Goal: Information Seeking & Learning: Learn about a topic

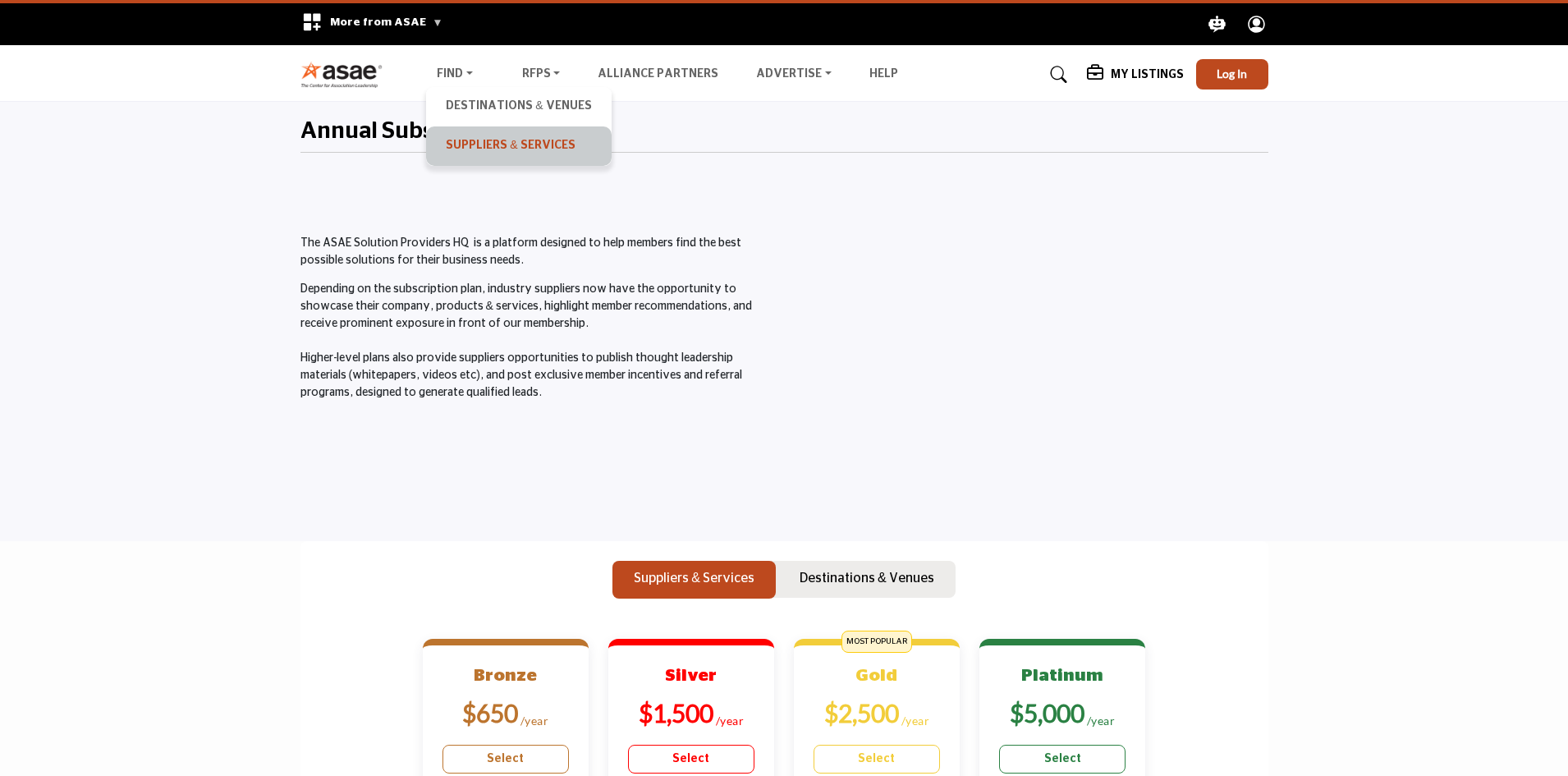
click at [464, 139] on link "Suppliers & Services" at bounding box center [518, 146] width 169 height 23
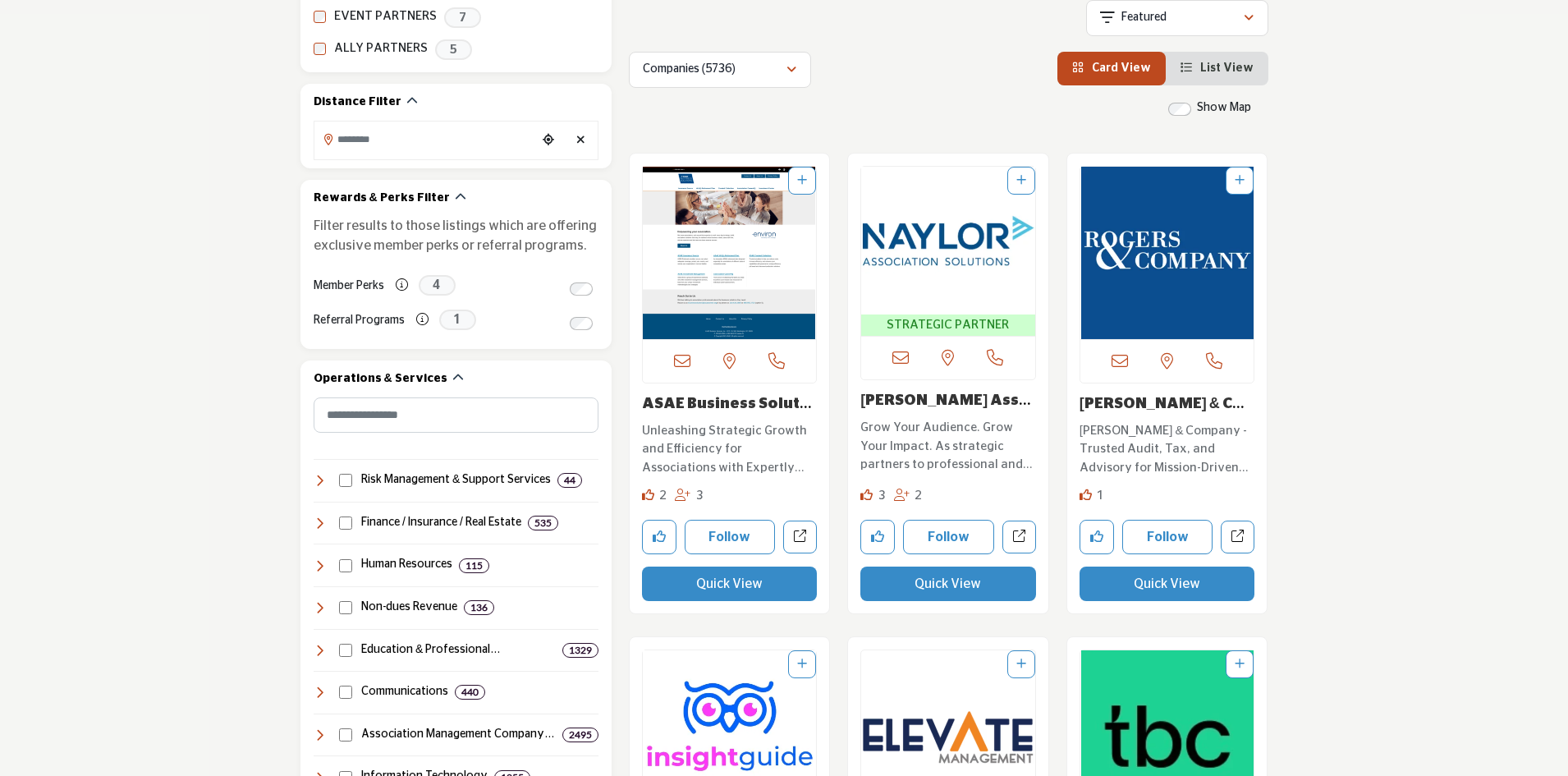
scroll to position [410, 0]
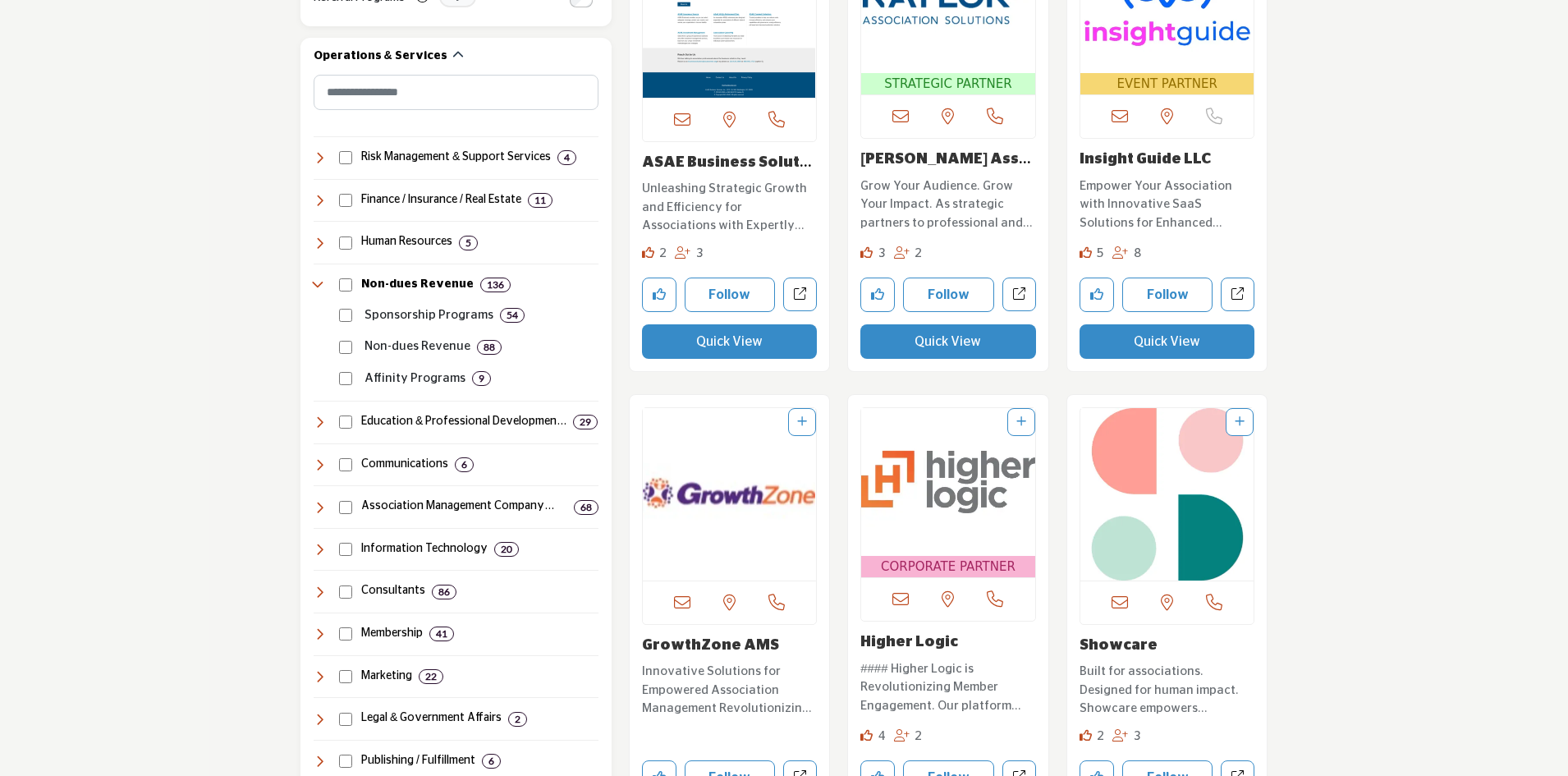
scroll to position [739, 0]
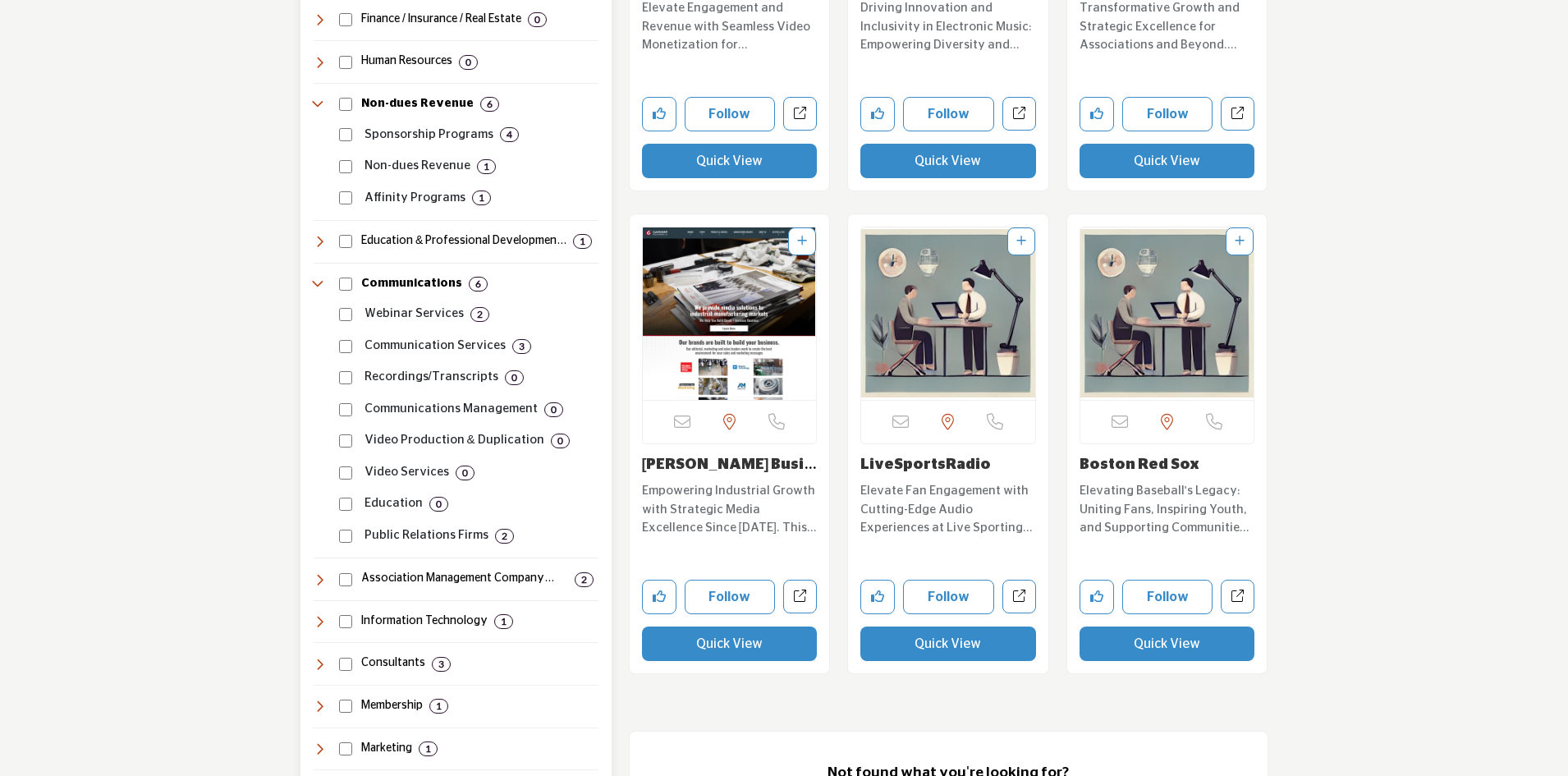
scroll to position [903, 0]
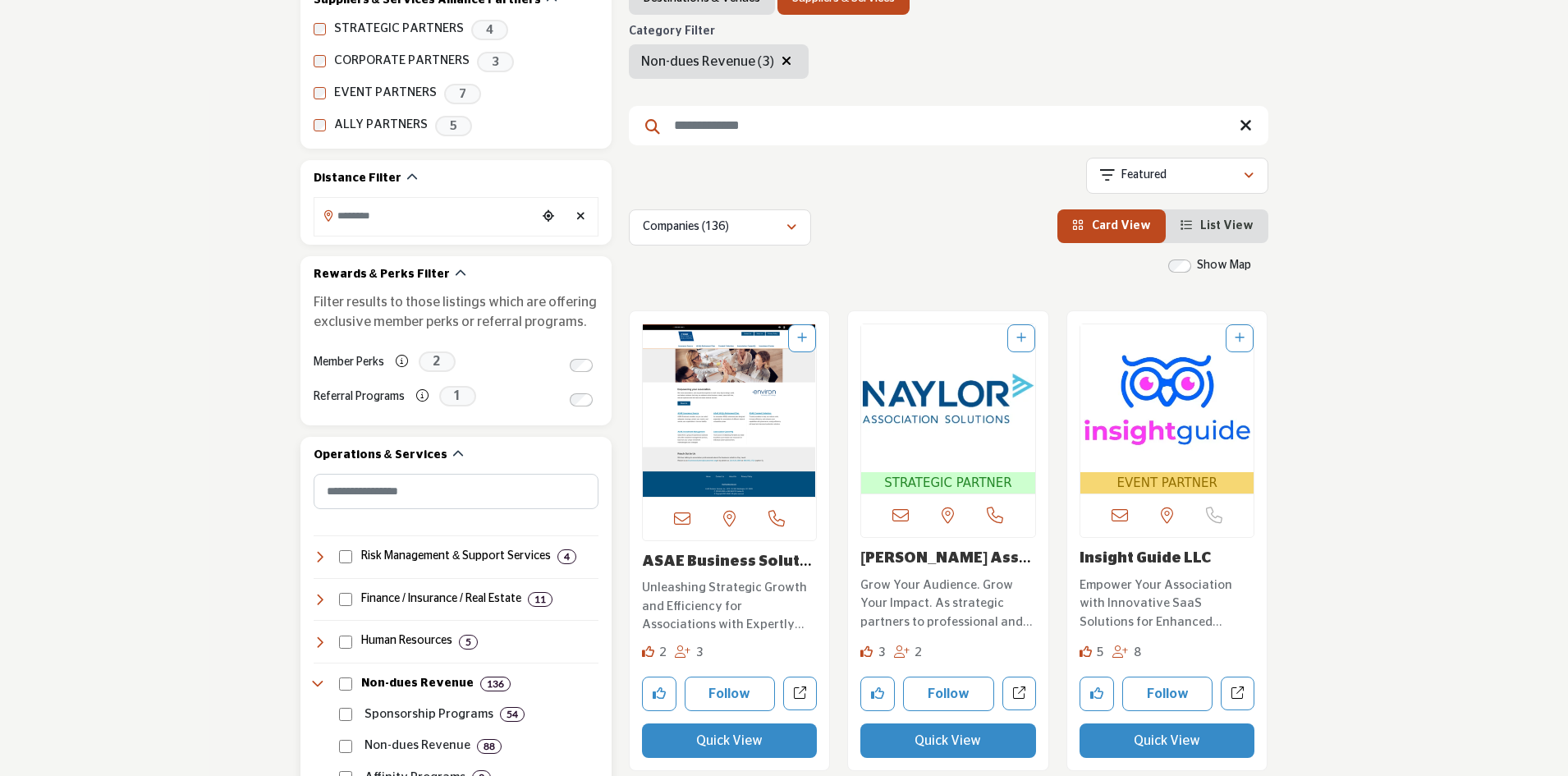
scroll to position [329, 0]
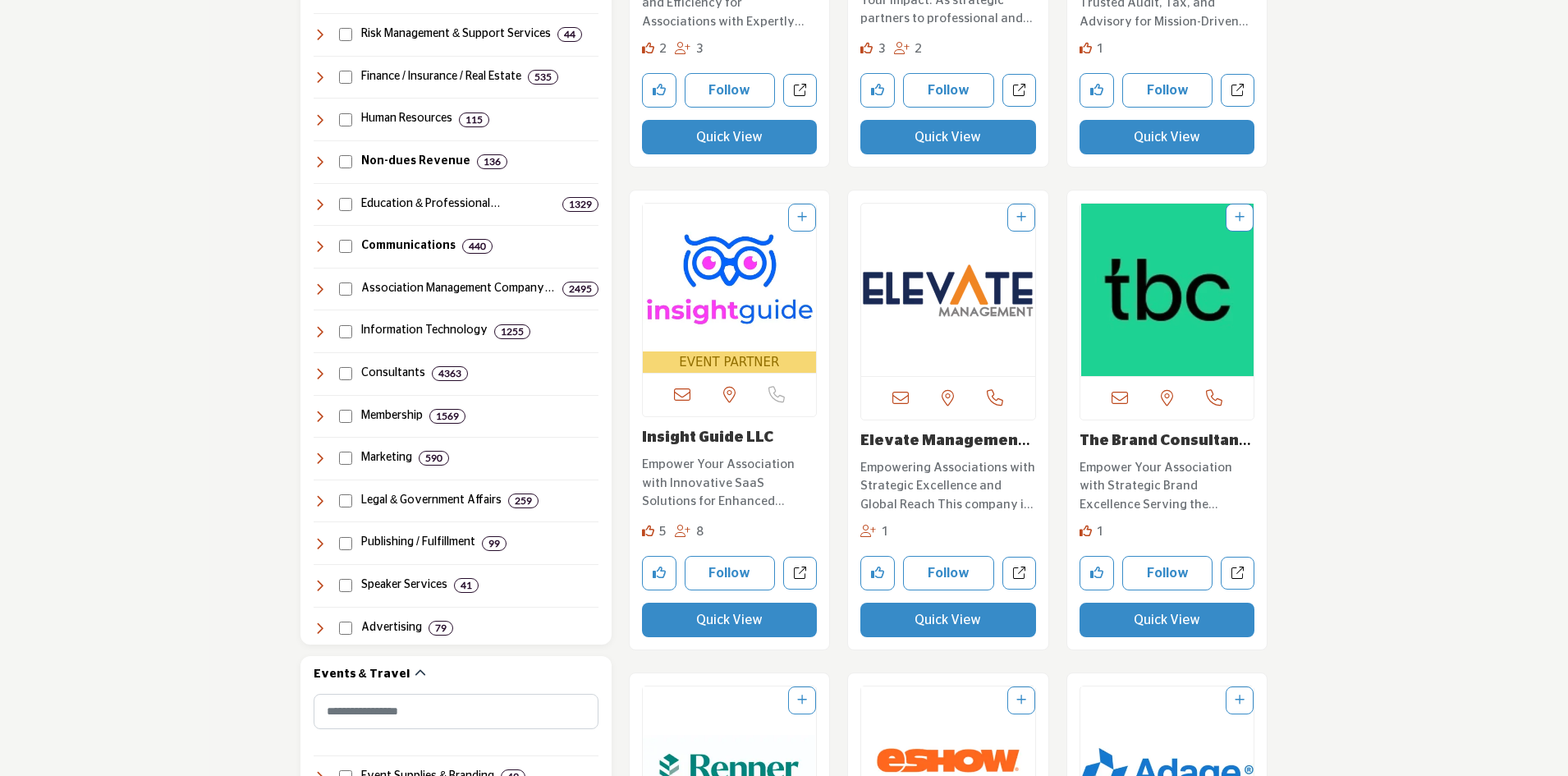
scroll to position [903, 0]
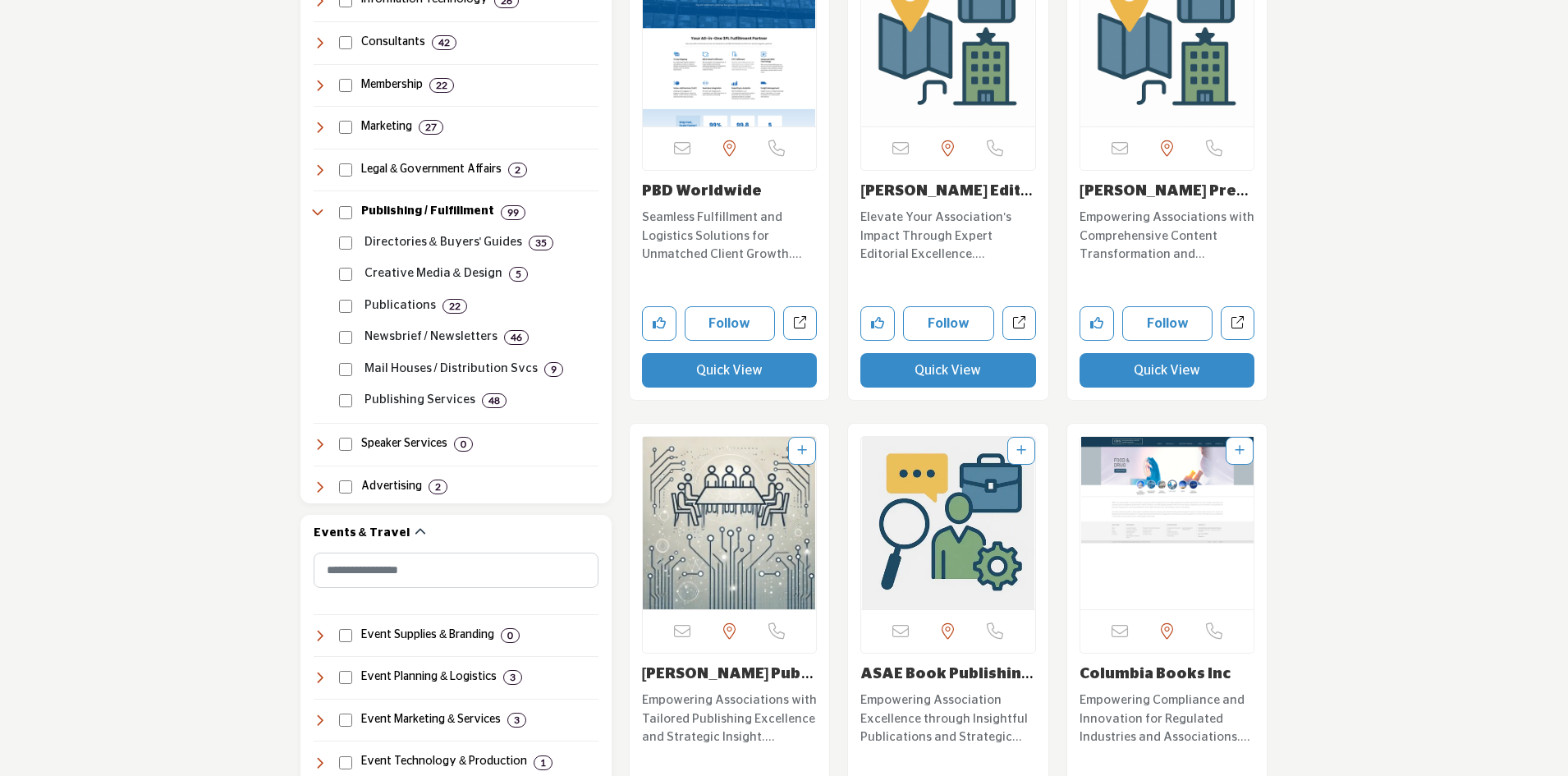
scroll to position [980, 0]
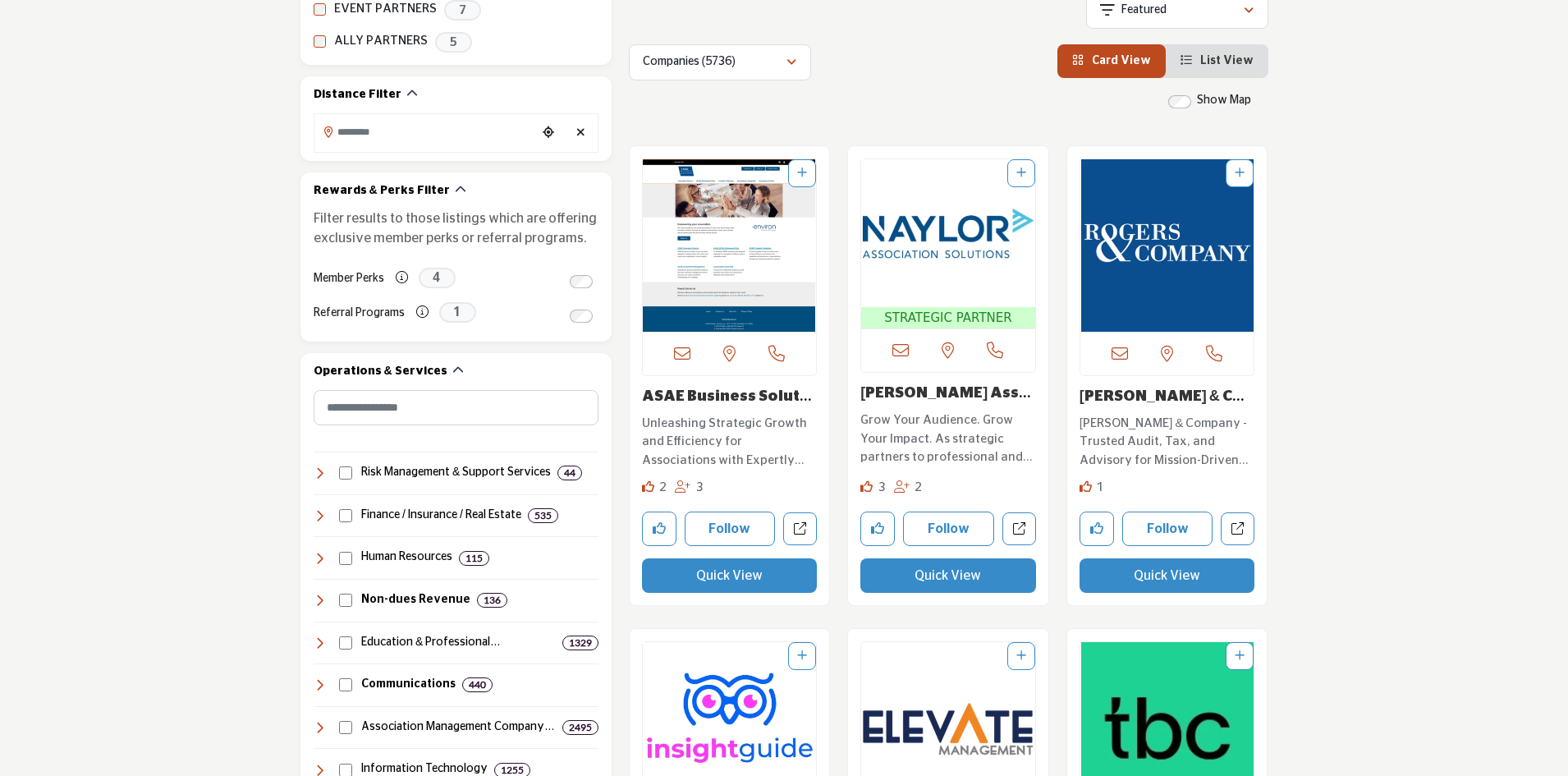
scroll to position [410, 0]
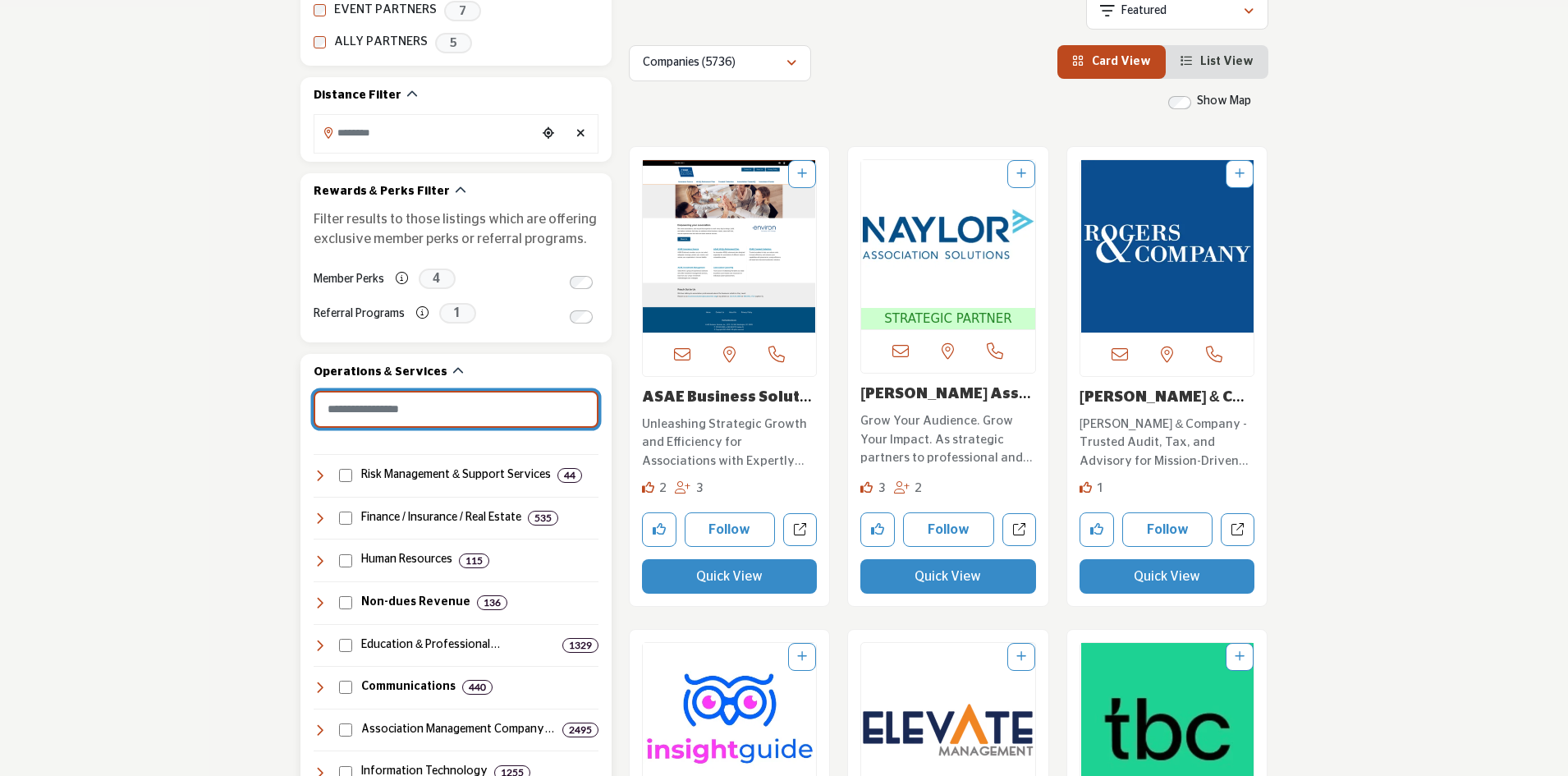
click at [415, 418] on input "Search Category" at bounding box center [456, 409] width 285 height 37
type input "*"
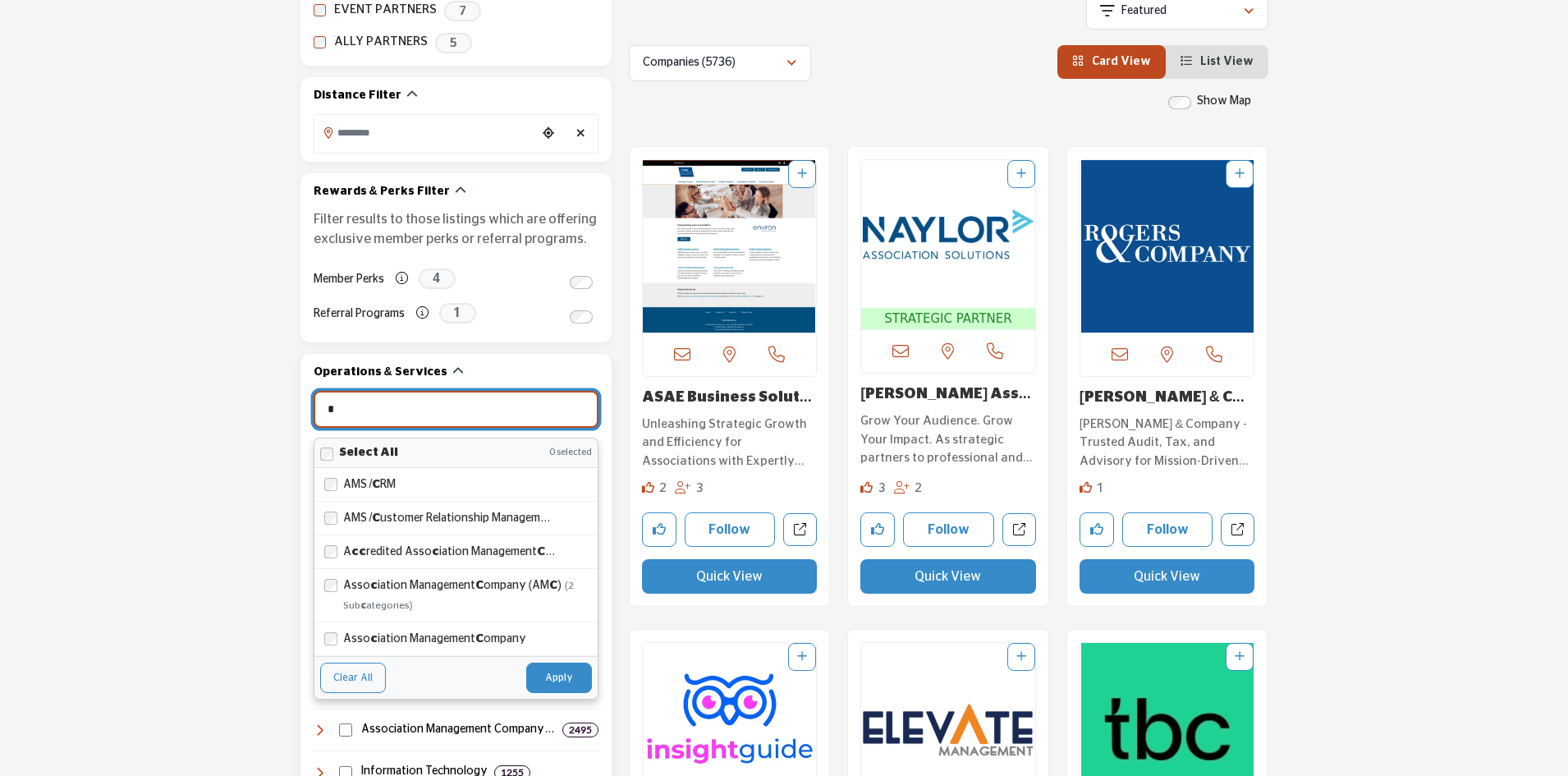
type input "**********"
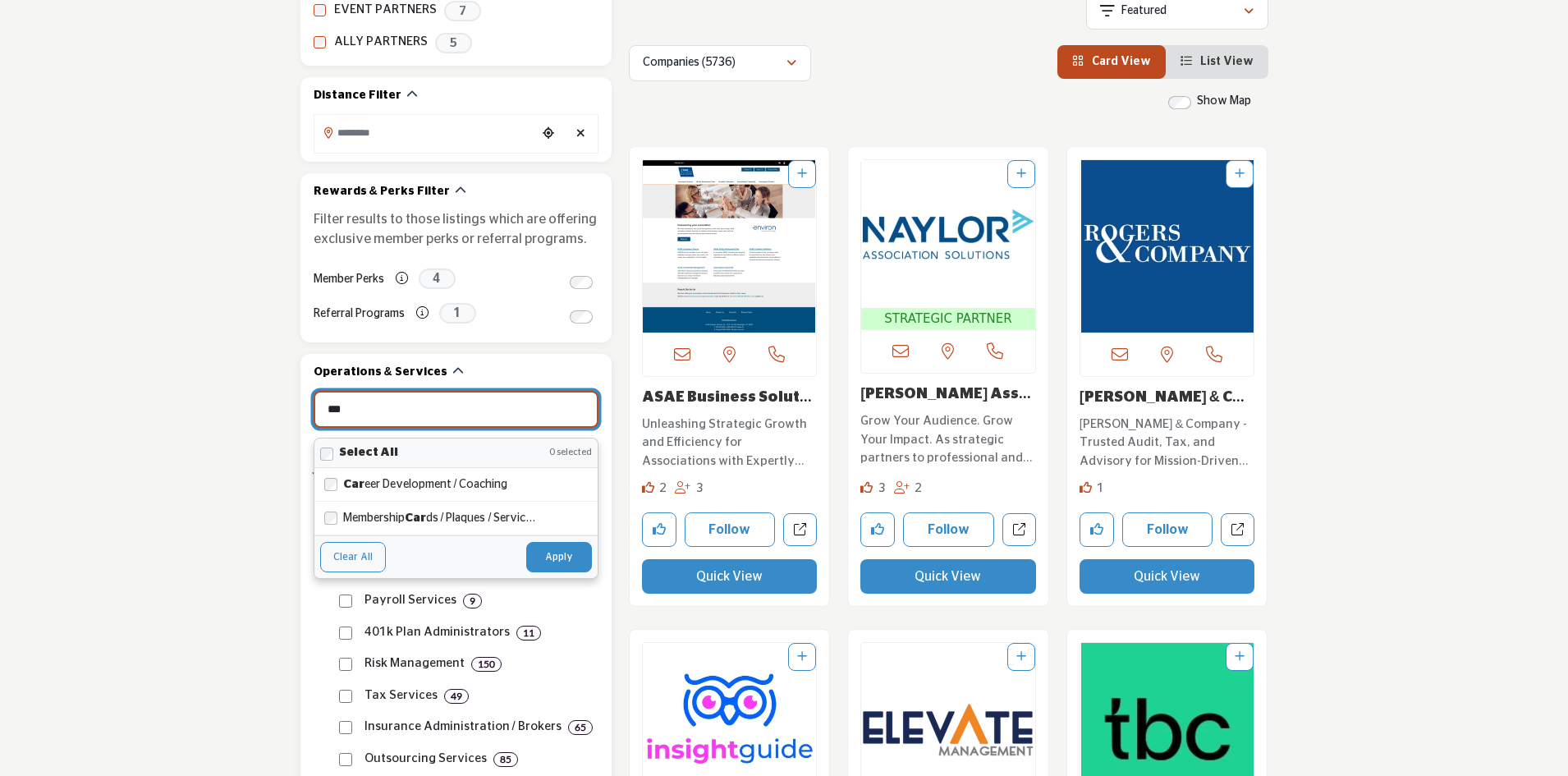
type input "****"
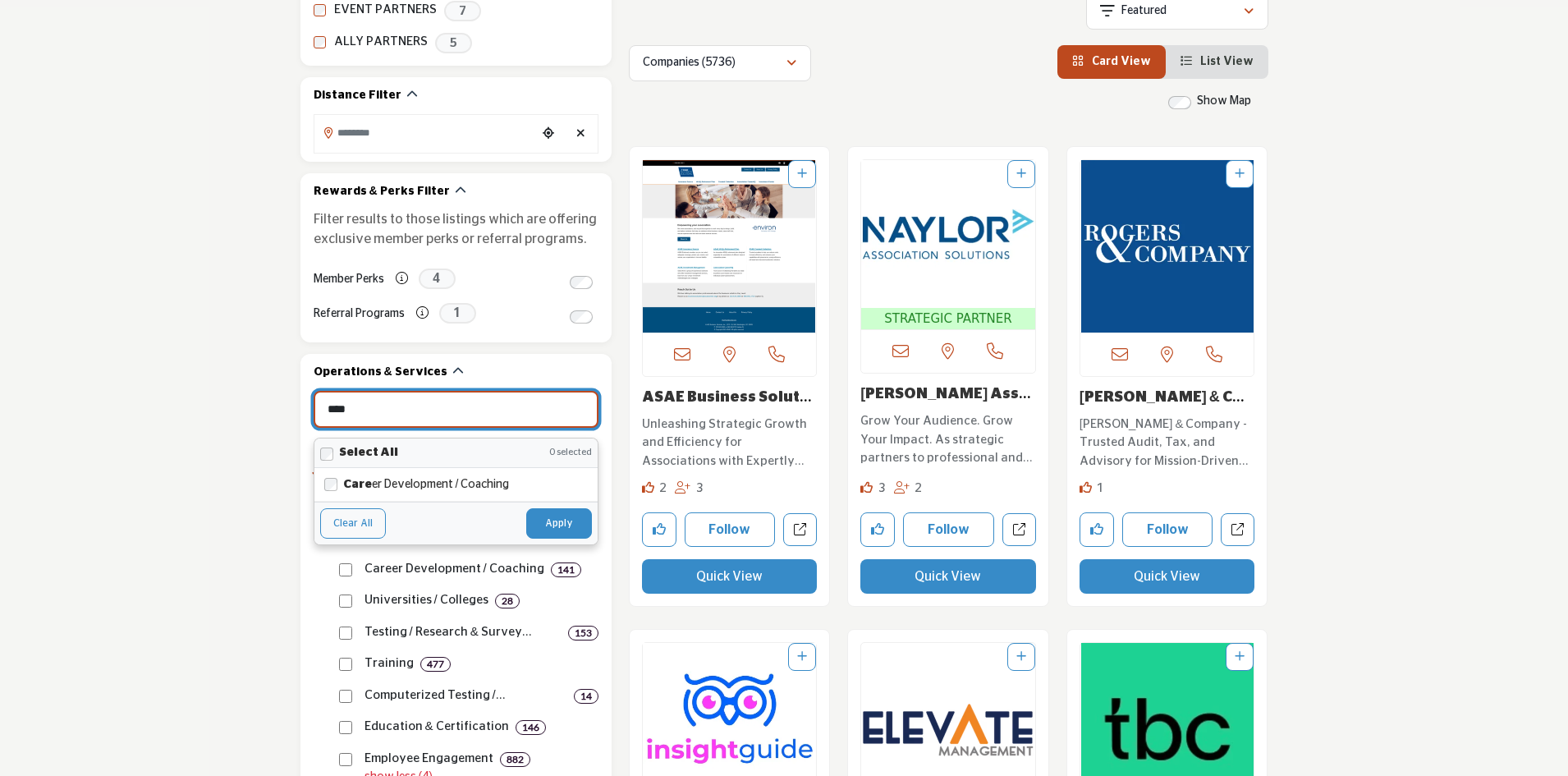
drag, startPoint x: 359, startPoint y: 424, endPoint x: 292, endPoint y: 423, distance: 67.0
type input "**********"
click at [549, 527] on button "Apply" at bounding box center [559, 522] width 66 height 29
type input "***"
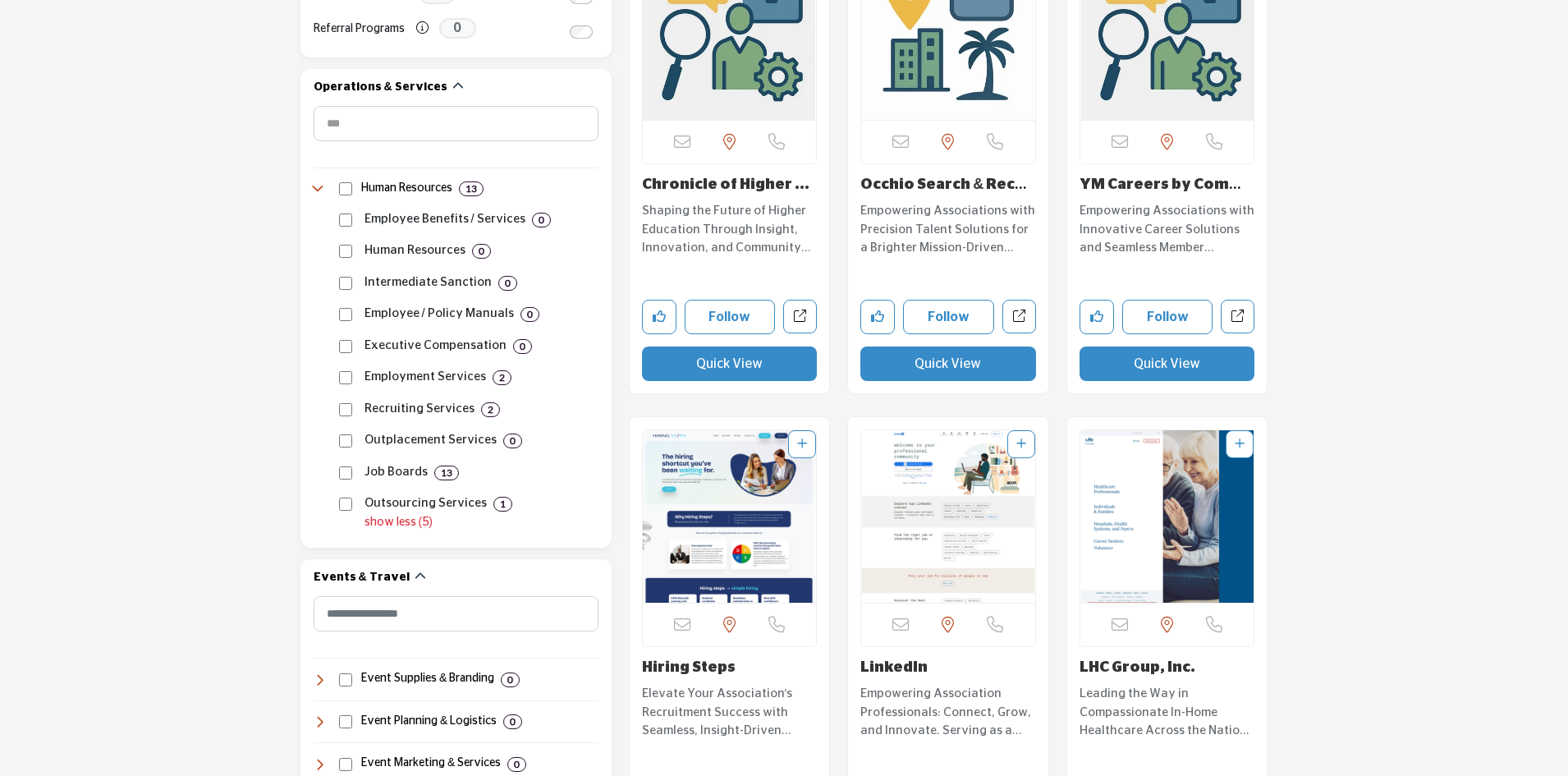
scroll to position [739, 0]
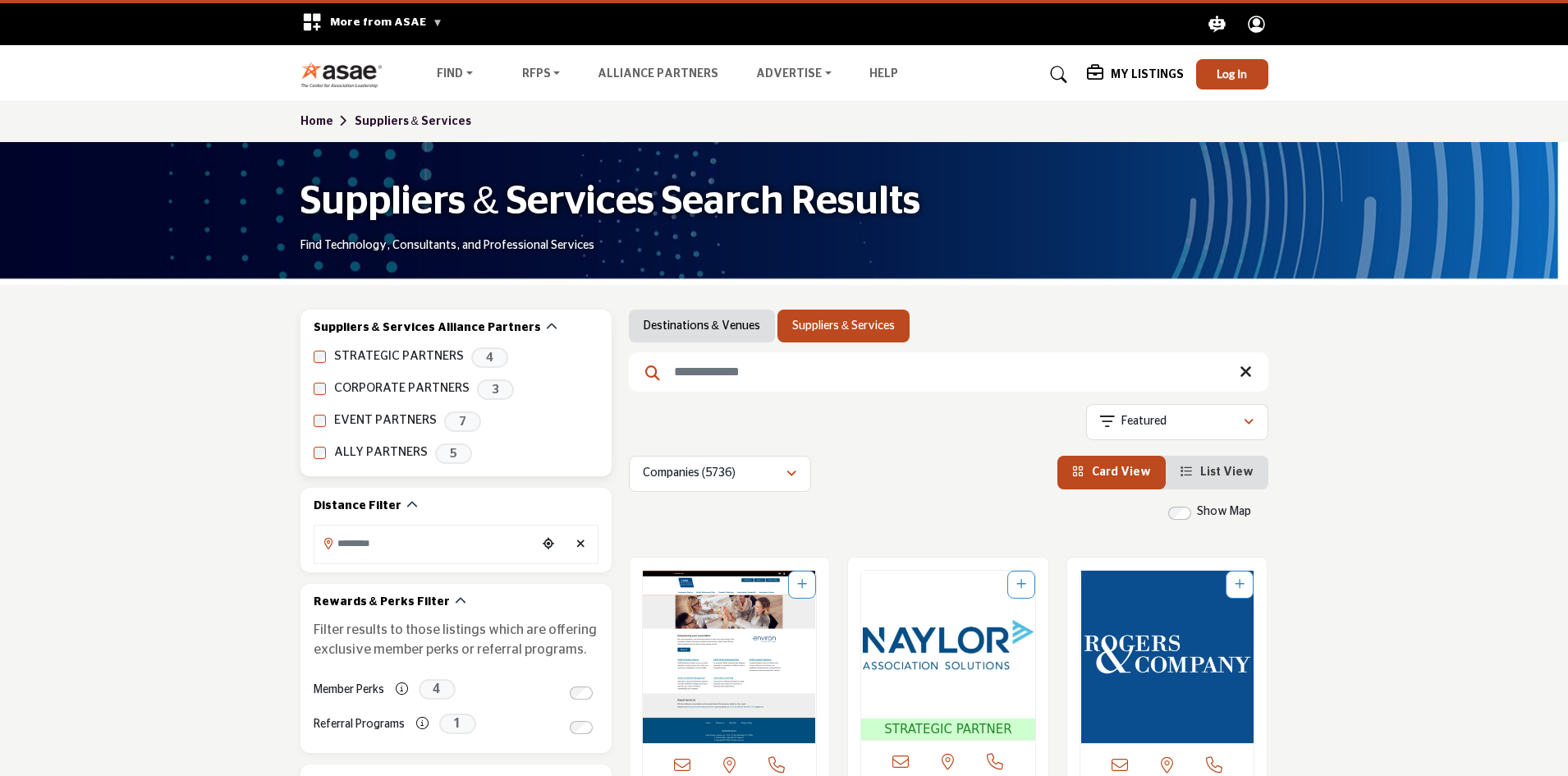
click at [362, 421] on label "EVENT PARTNERS" at bounding box center [385, 420] width 103 height 19
click at [821, 323] on link "Suppliers & Services" at bounding box center [843, 325] width 103 height 16
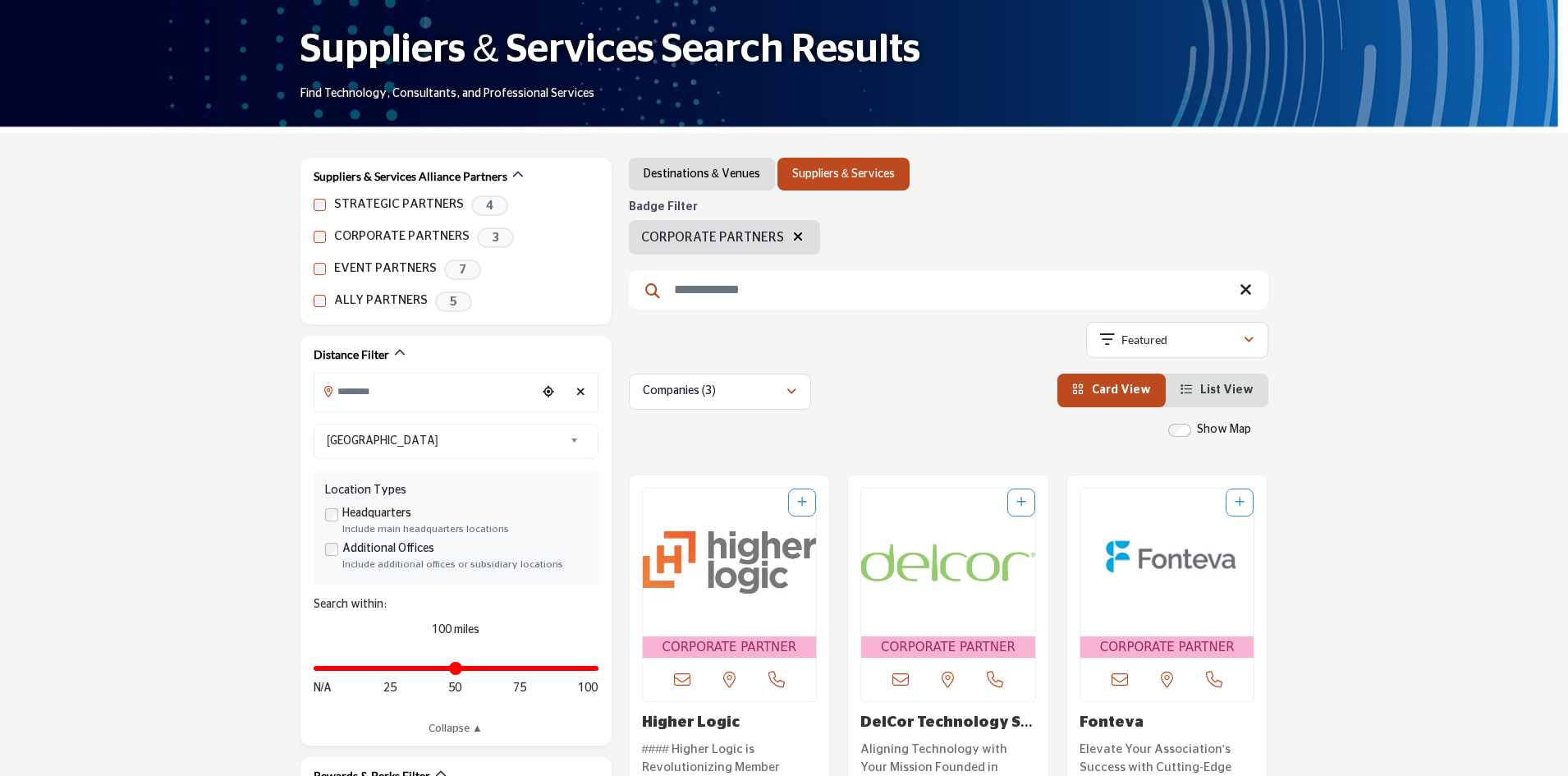
scroll to position [82, 0]
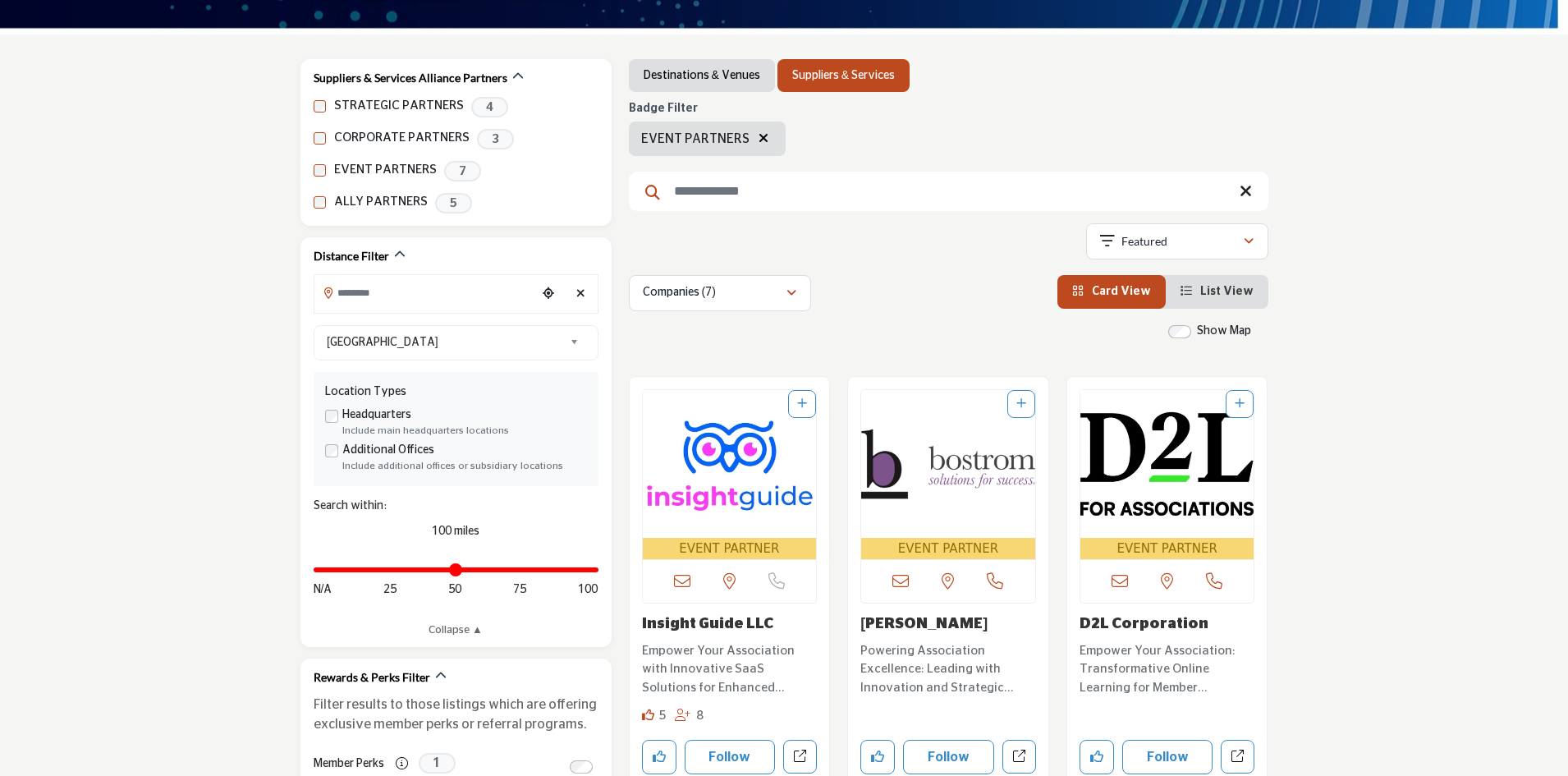
scroll to position [246, 0]
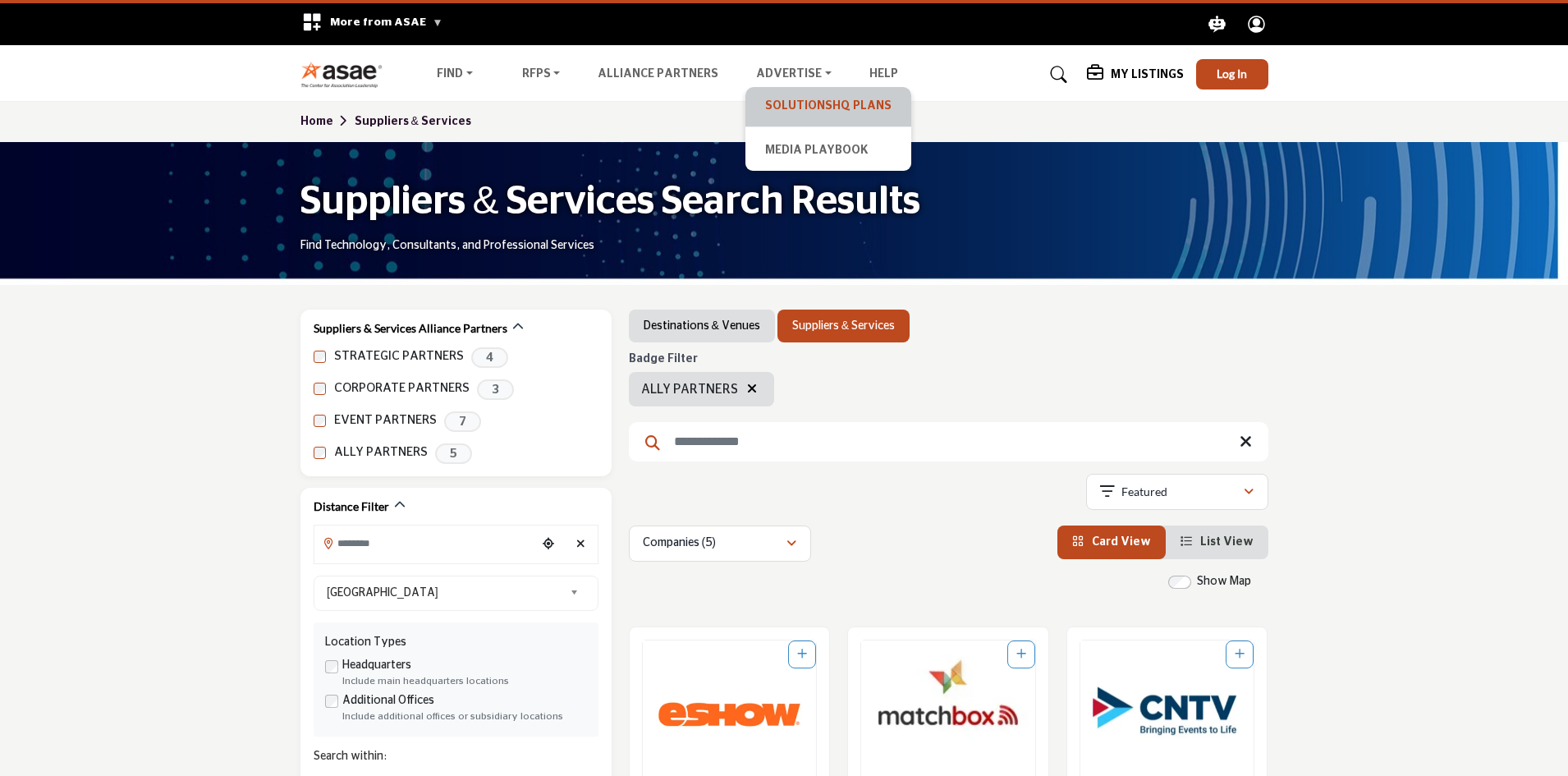
click at [765, 99] on link "SolutionsHQ Plans" at bounding box center [827, 106] width 149 height 23
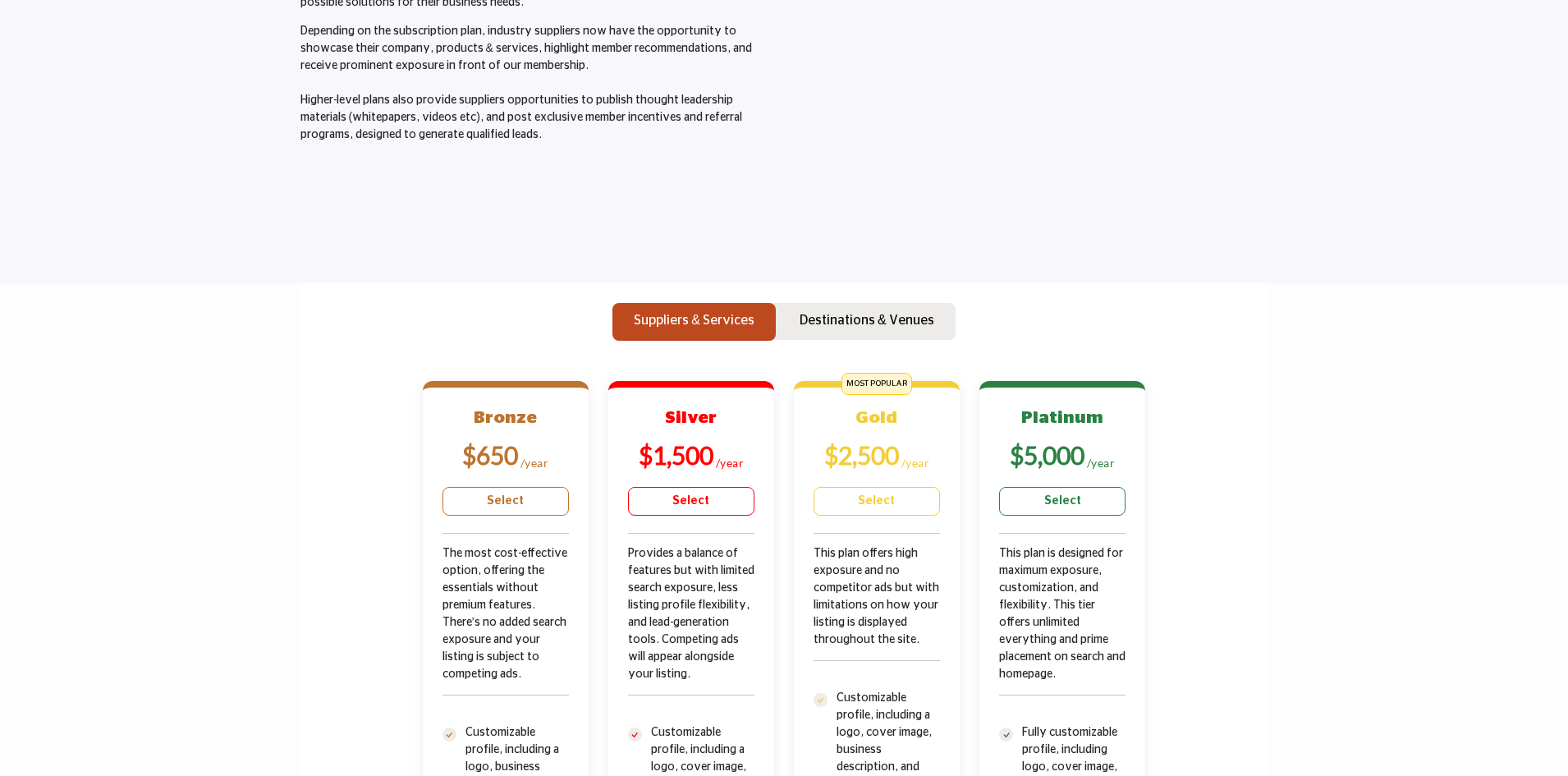
scroll to position [329, 0]
